Goal: Task Accomplishment & Management: Use online tool/utility

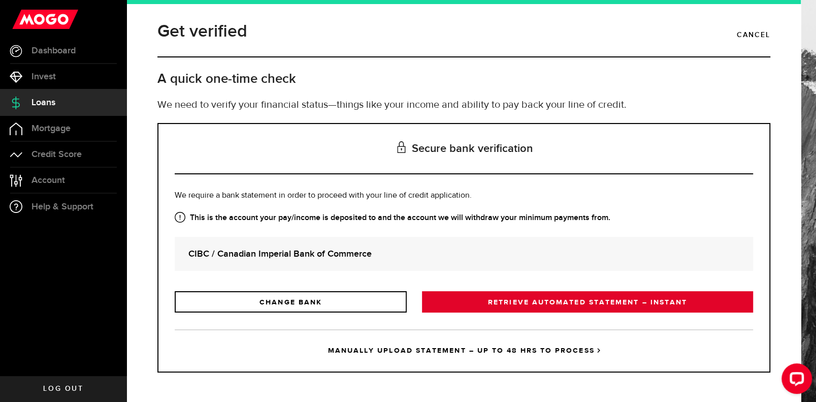
click at [573, 302] on link "RETRIEVE AUTOMATED STATEMENT – INSTANT" at bounding box center [587, 301] width 331 height 21
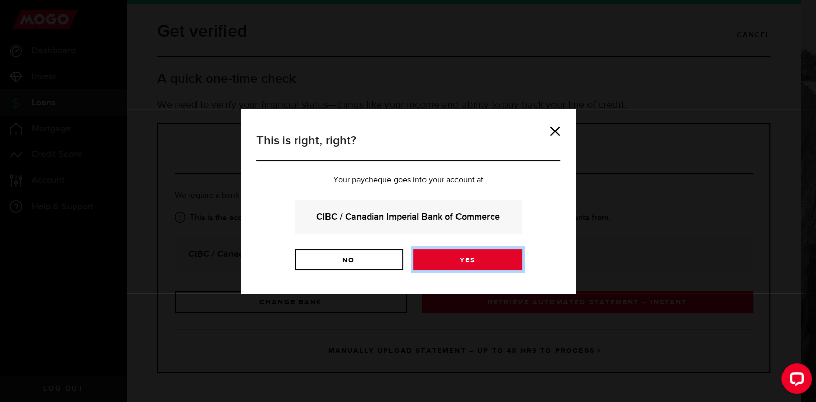
click at [451, 264] on link "Yes" at bounding box center [468, 259] width 109 height 21
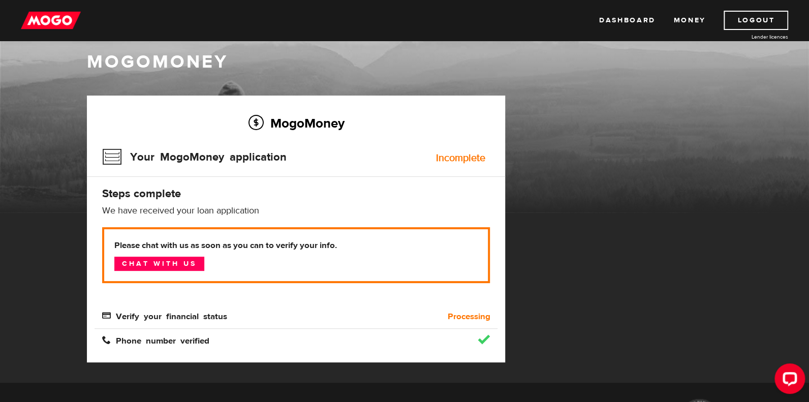
scroll to position [4, 0]
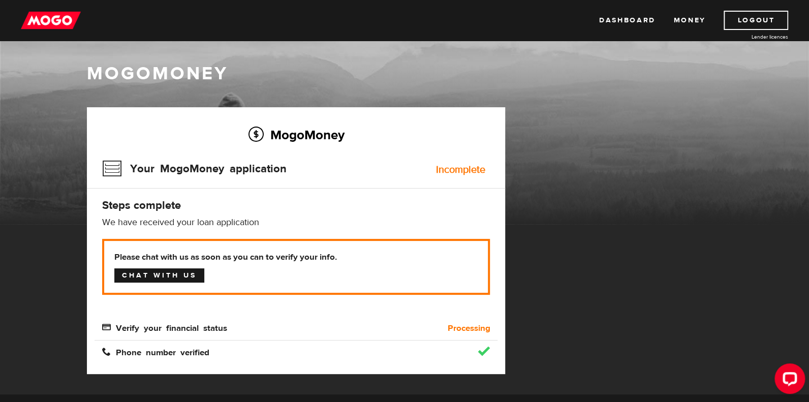
click at [181, 273] on link "Chat with us" at bounding box center [159, 275] width 90 height 14
